Goal: Task Accomplishment & Management: Manage account settings

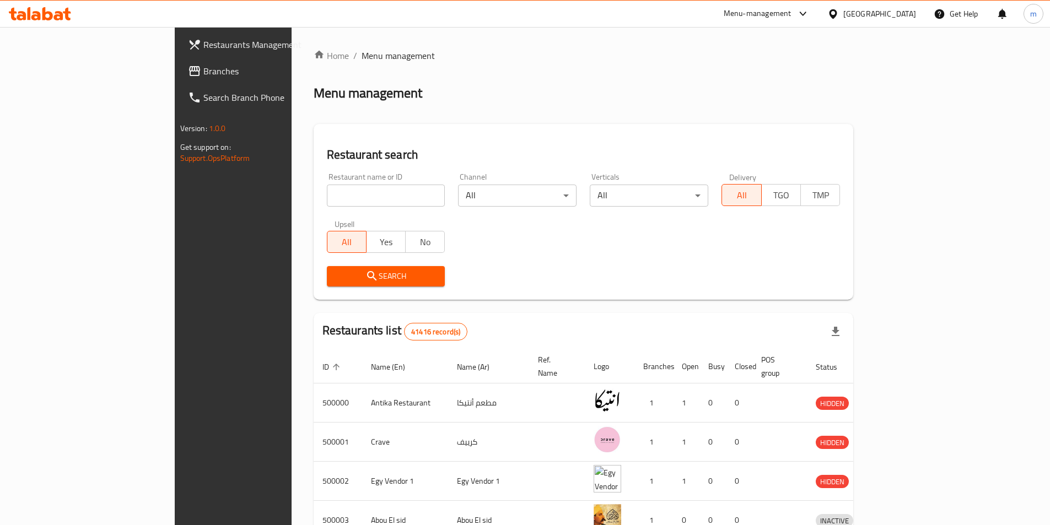
click at [900, 13] on div "[GEOGRAPHIC_DATA]" at bounding box center [879, 14] width 73 height 12
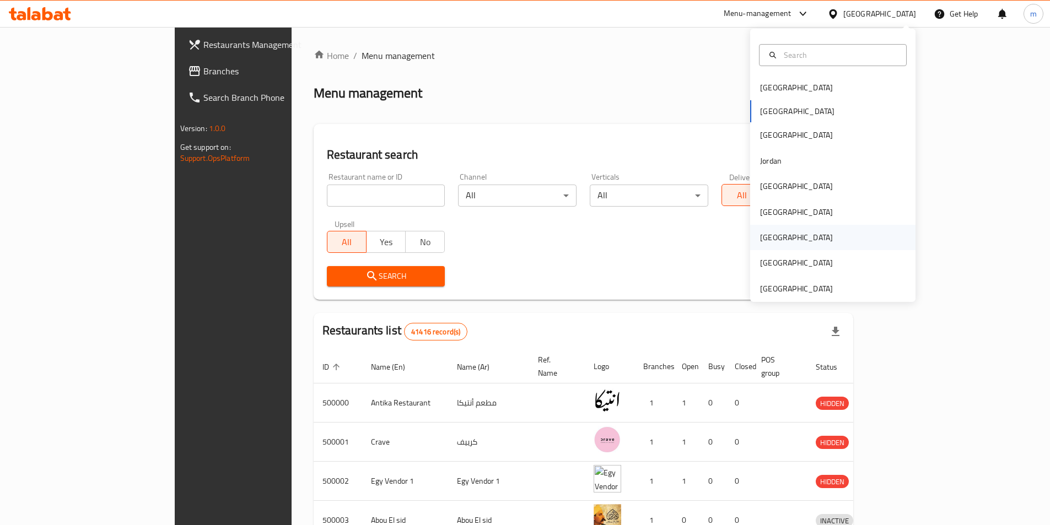
click at [777, 244] on div "[GEOGRAPHIC_DATA]" at bounding box center [796, 237] width 90 height 25
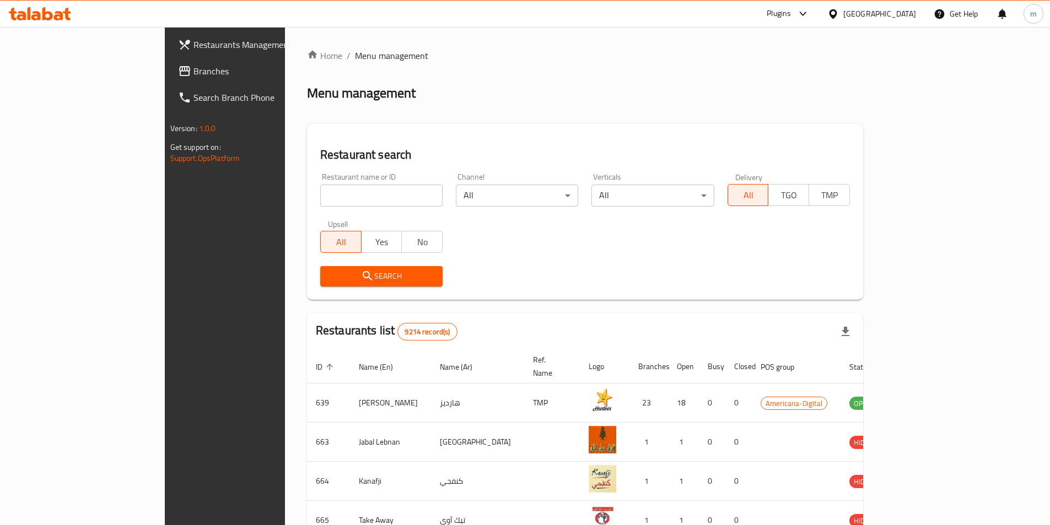
click at [193, 74] on span "Branches" at bounding box center [262, 70] width 138 height 13
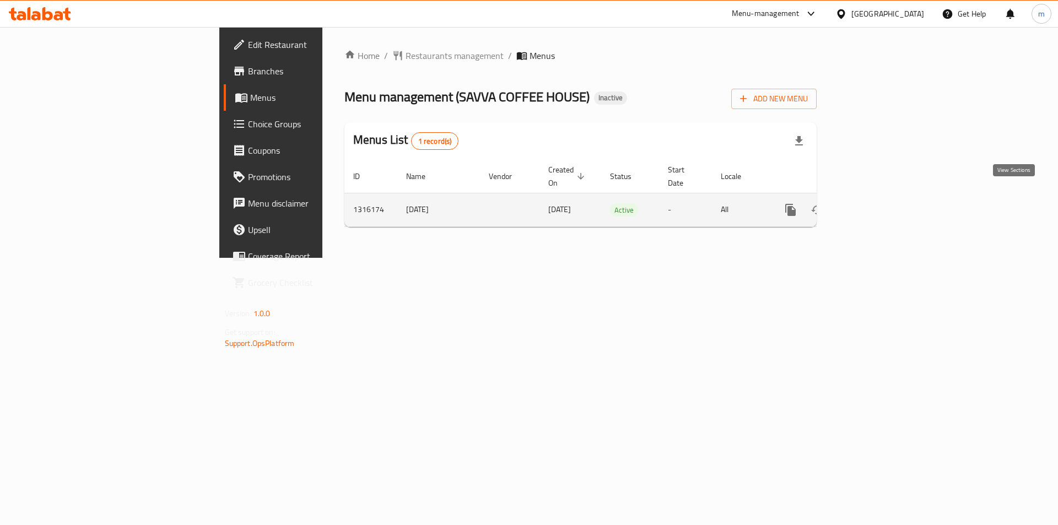
click at [875, 205] on icon "enhanced table" at bounding box center [870, 210] width 10 height 10
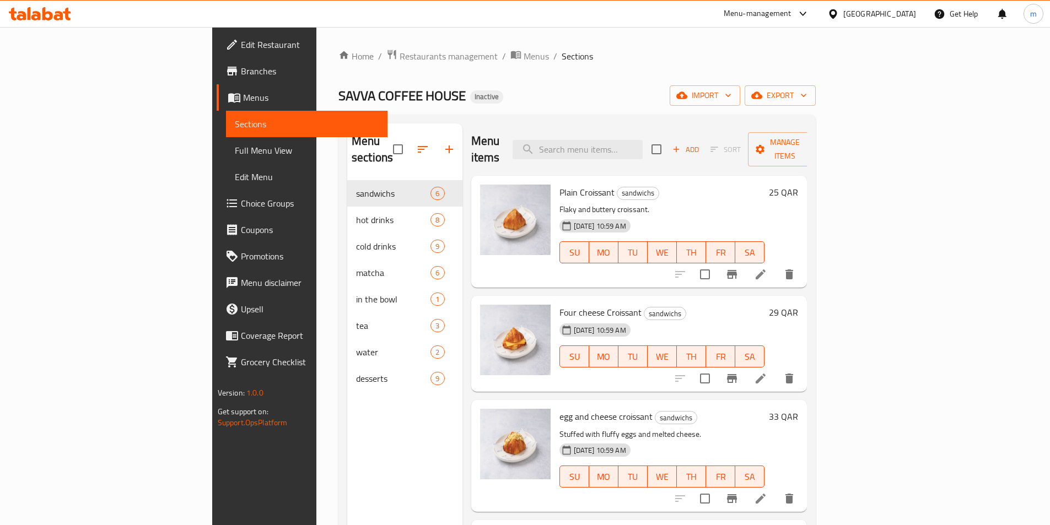
click at [235, 149] on span "Full Menu View" at bounding box center [307, 150] width 144 height 13
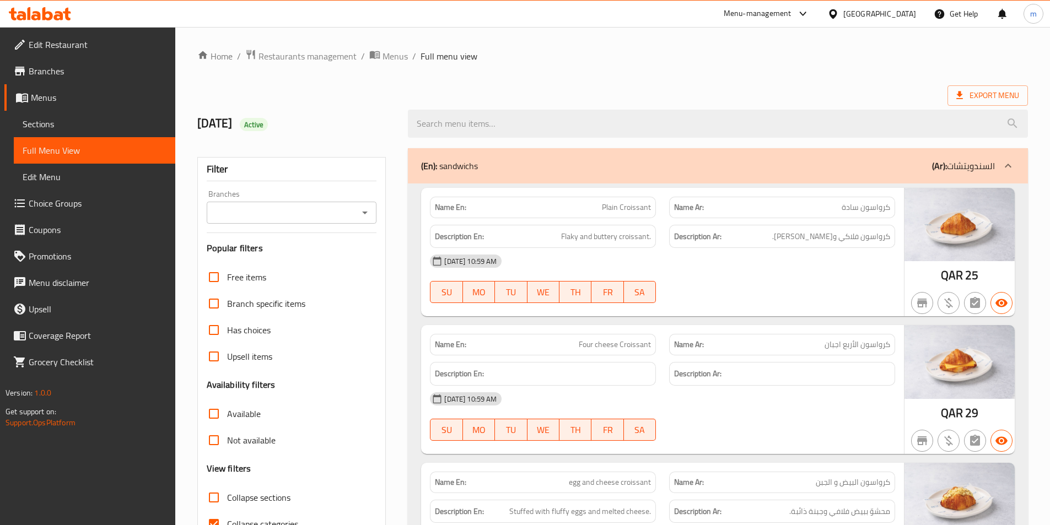
click at [70, 117] on span "Sections" at bounding box center [95, 123] width 144 height 13
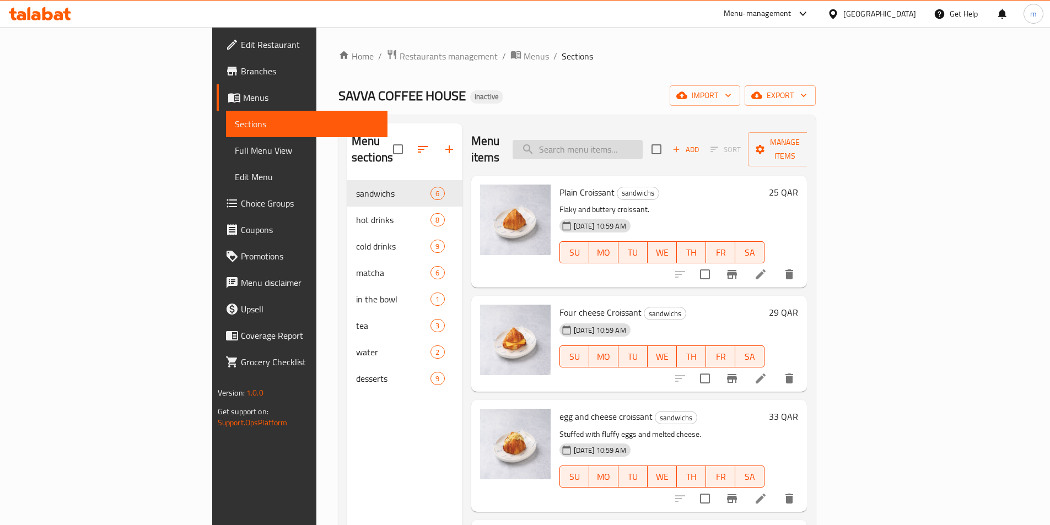
click at [620, 140] on input "search" at bounding box center [578, 149] width 130 height 19
click at [653, 154] on div "Menu items Add Sort Manage items" at bounding box center [639, 149] width 336 height 52
click at [643, 144] on input "search" at bounding box center [578, 149] width 130 height 19
paste input "ladyfinger"
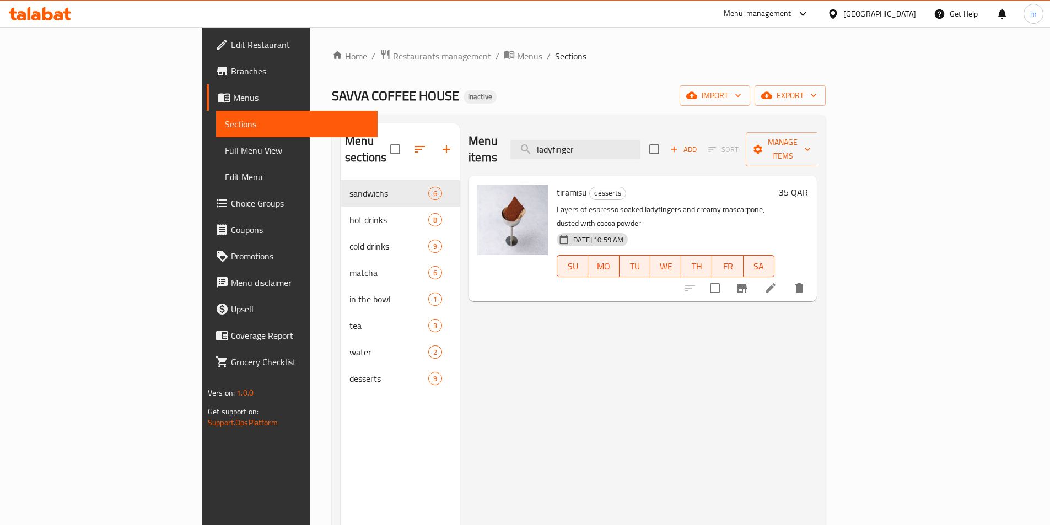
type input "ladyfinger"
click at [776, 283] on icon at bounding box center [771, 288] width 10 height 10
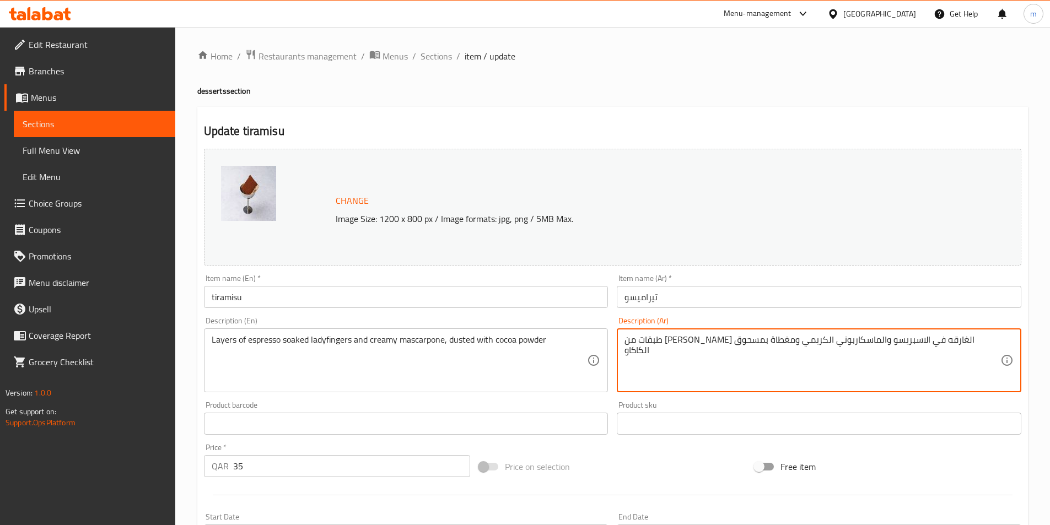
drag, startPoint x: 934, startPoint y: 344, endPoint x: 892, endPoint y: 335, distance: 42.4
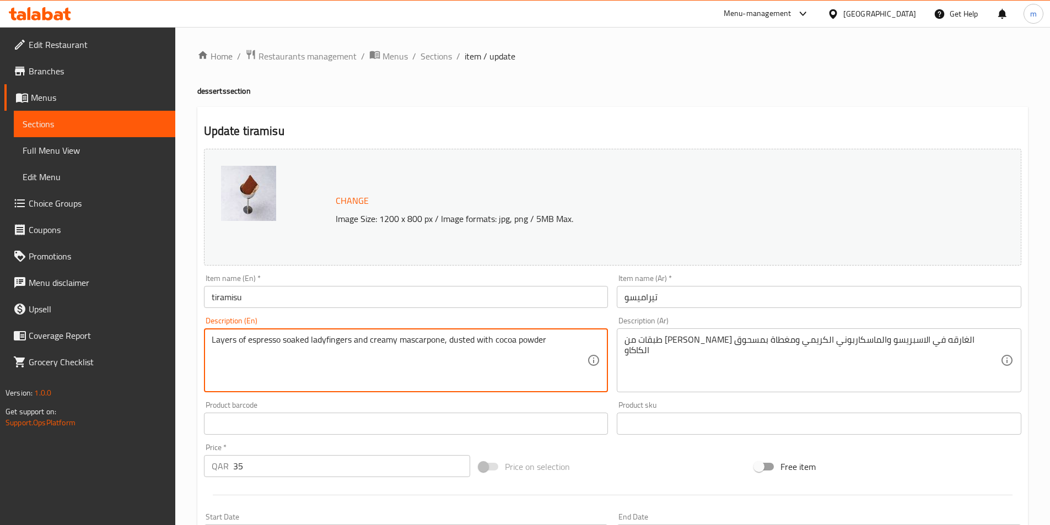
drag, startPoint x: 352, startPoint y: 340, endPoint x: 312, endPoint y: 346, distance: 40.1
click at [80, 128] on span "Sections" at bounding box center [95, 123] width 144 height 13
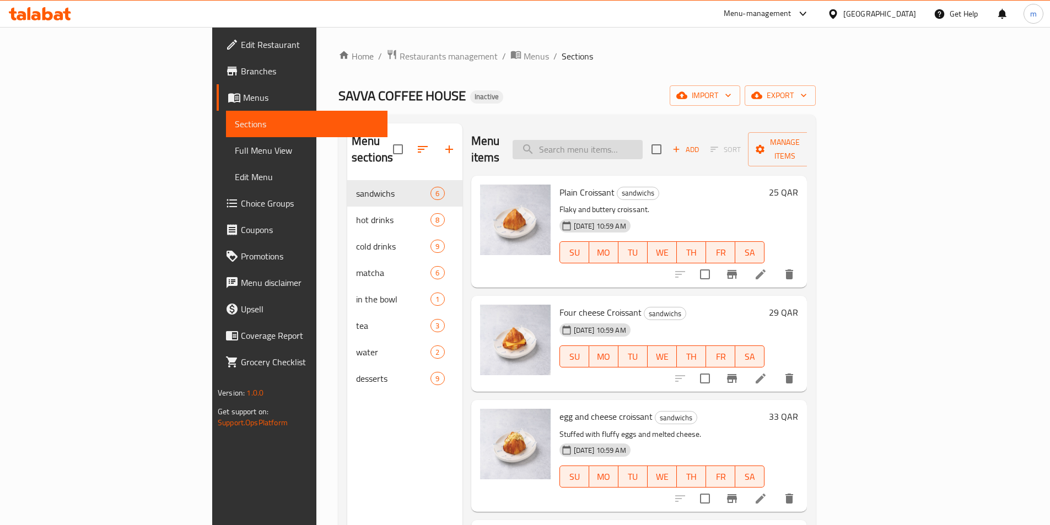
paste input "ladyfingers"
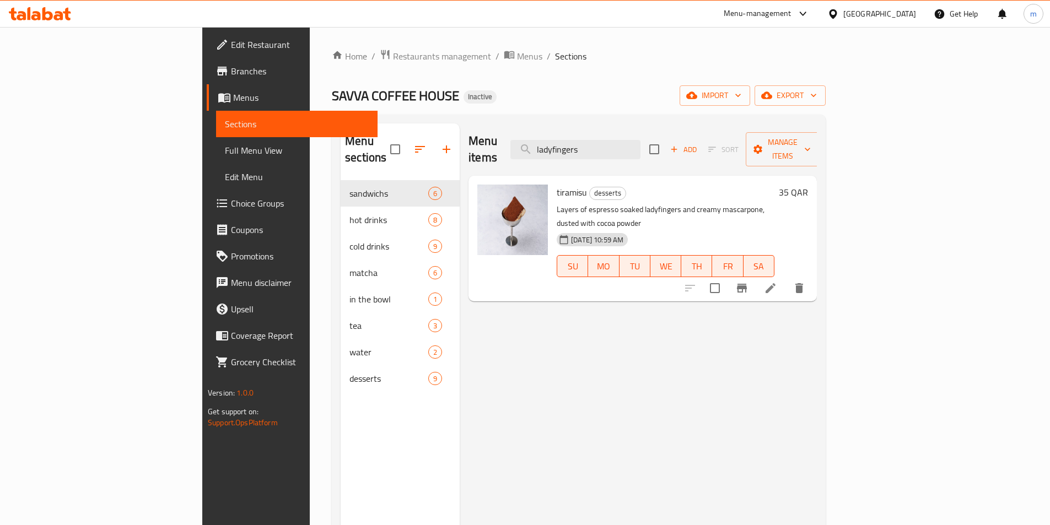
type input "ladyfingers"
click at [225, 153] on span "Full Menu View" at bounding box center [297, 150] width 144 height 13
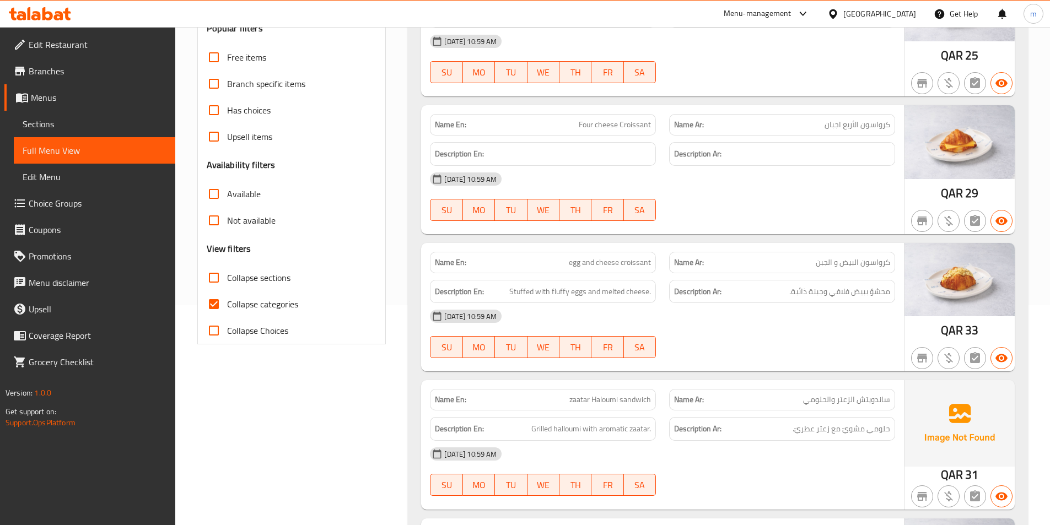
scroll to position [220, 0]
drag, startPoint x: 214, startPoint y: 299, endPoint x: 226, endPoint y: 294, distance: 12.8
click at [216, 299] on input "Collapse categories" at bounding box center [214, 303] width 26 height 26
checkbox input "false"
